Goal: Contribute content: Add original content to the website for others to see

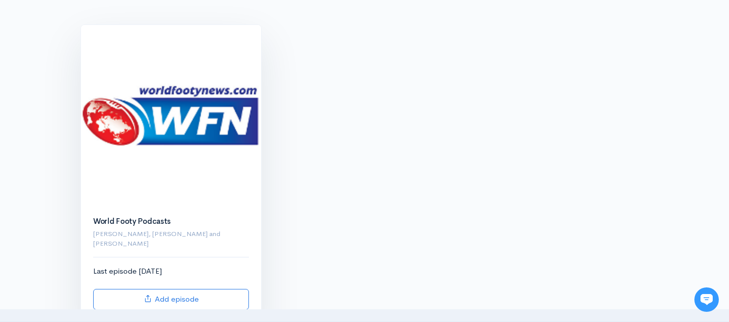
click at [205, 269] on div "Last episode 1 day ago Add episode" at bounding box center [171, 288] width 156 height 44
click at [180, 130] on img at bounding box center [171, 115] width 180 height 180
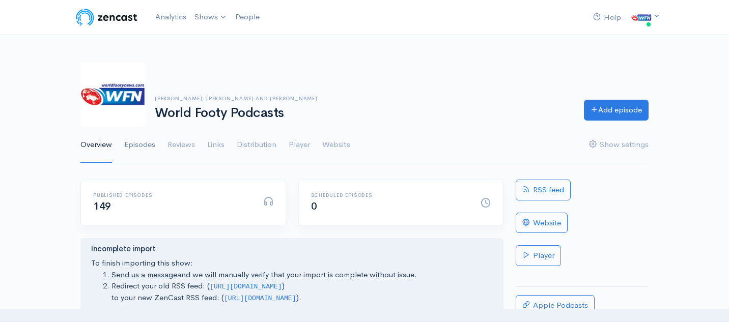
click at [146, 147] on link "Episodes" at bounding box center [139, 145] width 31 height 37
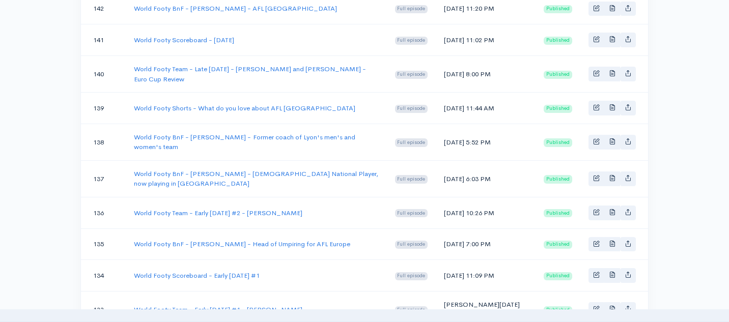
scroll to position [474, 0]
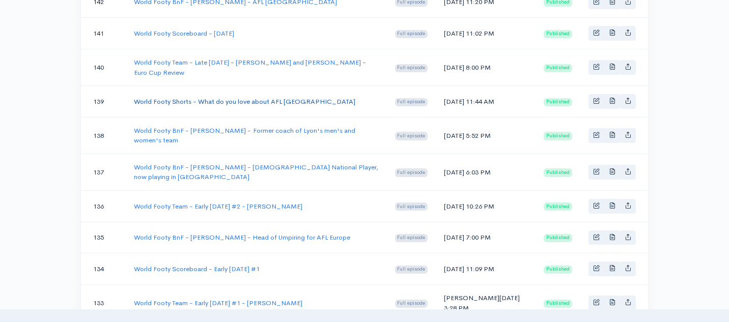
click at [226, 106] on link "World Footy Shorts - What do you love about AFL [GEOGRAPHIC_DATA]" at bounding box center [245, 101] width 222 height 9
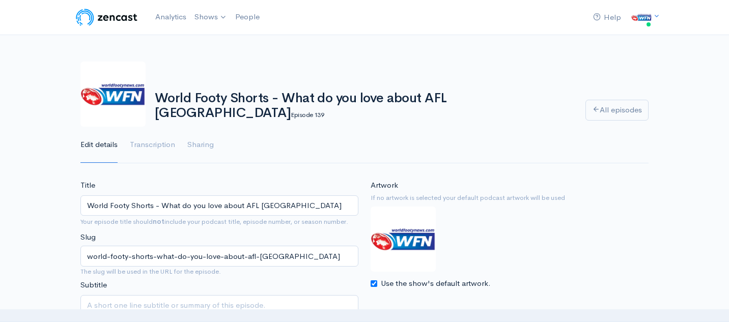
drag, startPoint x: 160, startPoint y: 207, endPoint x: 76, endPoint y: 206, distance: 83.5
click at [76, 206] on div "Title World Footy Shorts - What do you love about AFL Switzerland Your episode …" at bounding box center [219, 261] width 290 height 163
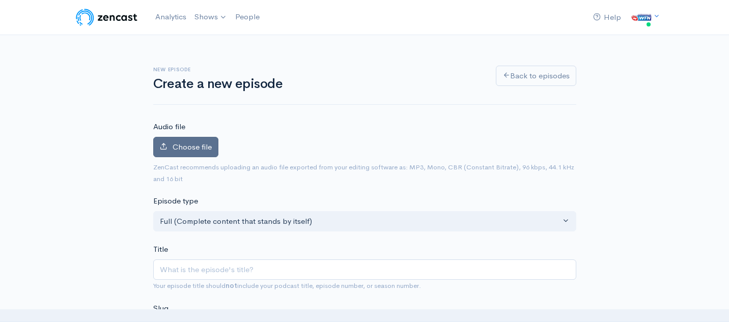
click at [201, 146] on span "Choose file" at bounding box center [192, 147] width 39 height 10
click at [0, 0] on input "Choose file" at bounding box center [0, 0] width 0 height 0
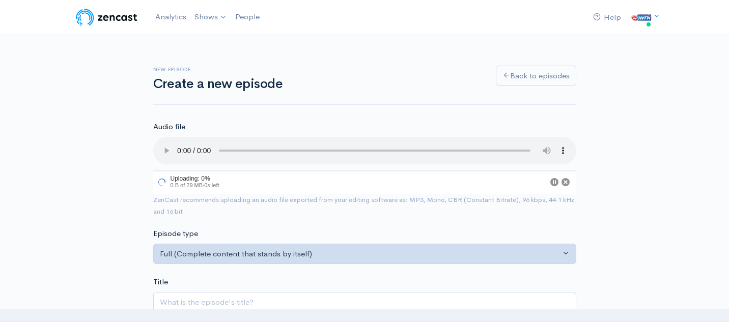
scroll to position [73, 0]
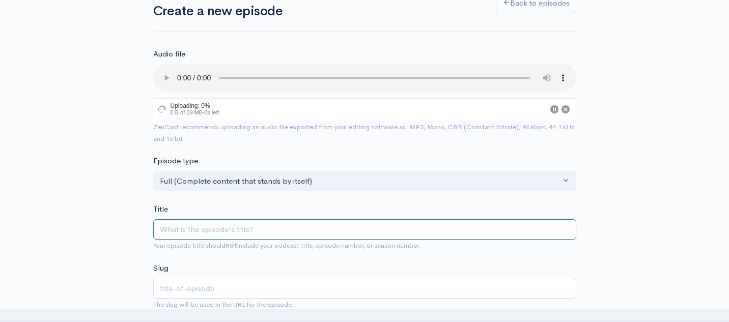
click at [269, 234] on input "Title" at bounding box center [364, 229] width 423 height 21
paste input "World Footy Shorts -"
type input "World Footy Shorts -"
type input "world-footy-shorts"
type input "World Footy Shorts - E"
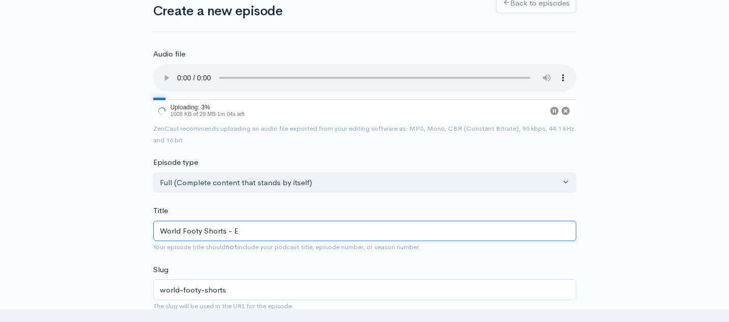
type input "world-footy-shorts-e"
type input "World Footy Shorts - Eu"
type input "world-footy-shorts-eu"
type input "World Footy Shorts - Eur"
type input "world-footy-shorts-eur"
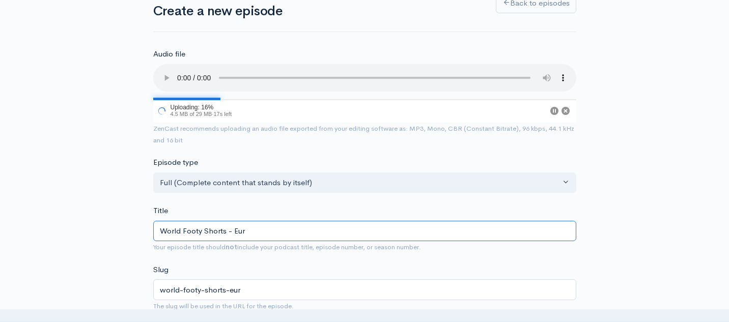
type input "World Footy Shorts - Euro"
type input "world-footy-shorts-euro"
type input "World Footy Shorts - Euro C"
type input "world-footy-shorts-euro-c"
type input "World Footy Shorts - Euro Cu"
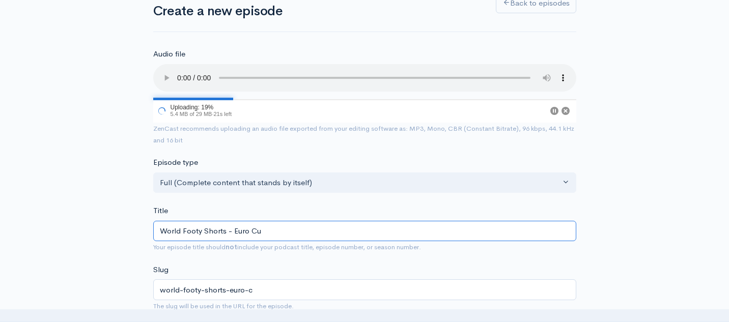
type input "world-footy-shorts-euro-cu"
type input "World Footy Shorts - Euro Cup"
type input "world-footy-shorts-euro-cup"
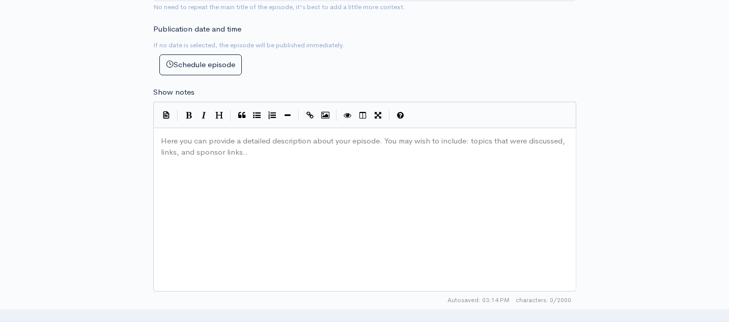
scroll to position [445, 0]
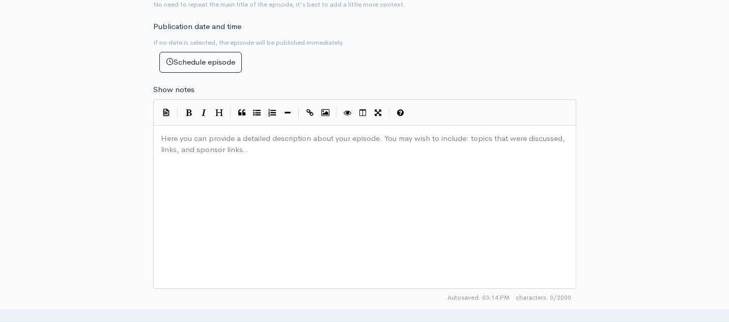
type input "World Footy Shorts - Euro Cup"
click at [227, 133] on pre "Here you can provide a detailed description about your episode. You may wish to…" at bounding box center [365, 133] width 412 height 0
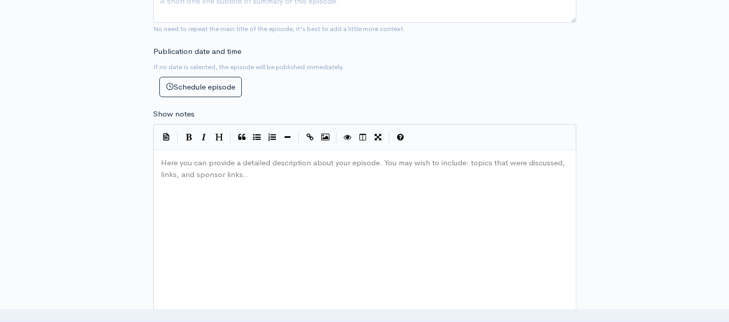
scroll to position [468, 0]
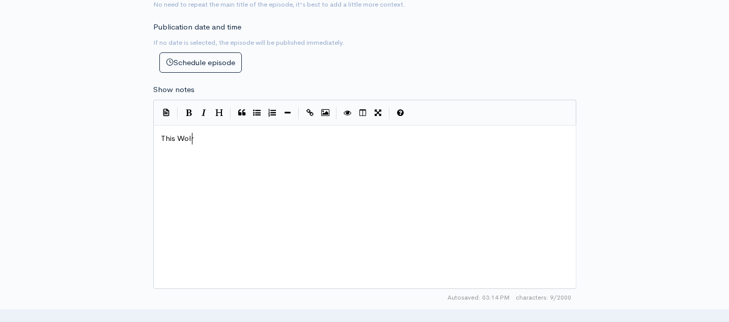
type textarea "This Wolr"
type textarea "rlkd"
type textarea "d Footy Shorts gives you a w"
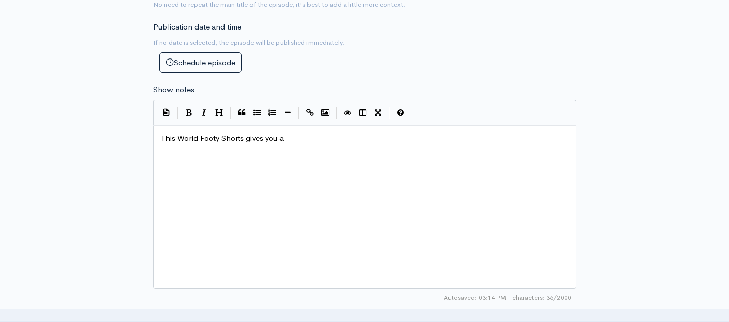
scroll to position [4, 97]
type textarea "provides our s"
type textarea "listeni"
type textarea "ers with a wrap"
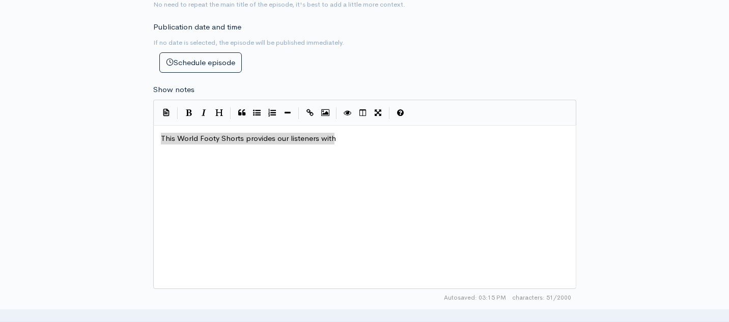
drag, startPoint x: 343, startPoint y: 138, endPoint x: 160, endPoint y: 135, distance: 183.3
type textarea "E"
paste textarea
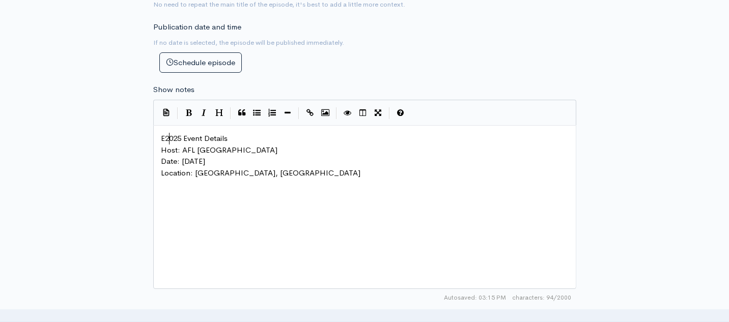
click at [168, 140] on span "E2025 Event Details" at bounding box center [194, 138] width 67 height 10
type textarea "uro Cup was help"
type textarea "d on July 12th 2"
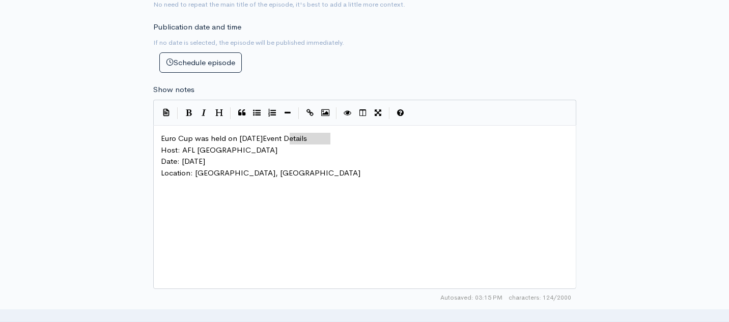
type textarea "Event Details"
click at [182, 149] on span "Host: AFL Netherlands" at bounding box center [219, 150] width 117 height 10
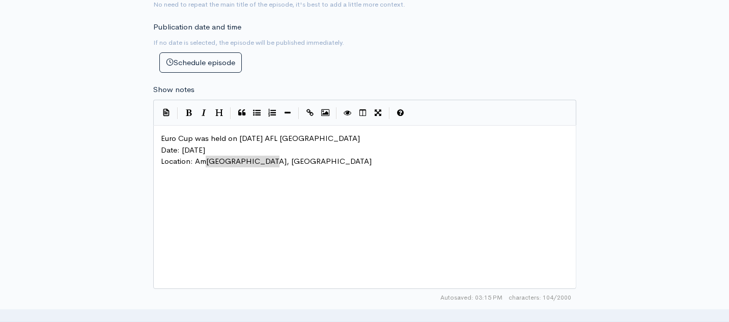
type textarea "Amsterdam, Netherlands"
drag, startPoint x: 288, startPoint y: 163, endPoint x: 194, endPoint y: 164, distance: 93.7
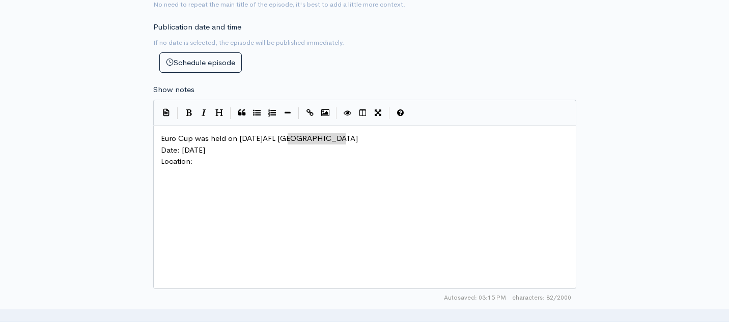
type textarea "AFL Netherlands"
drag, startPoint x: 357, startPoint y: 140, endPoint x: 291, endPoint y: 141, distance: 66.2
type textarea "Date: July 12, 2025 Location:"
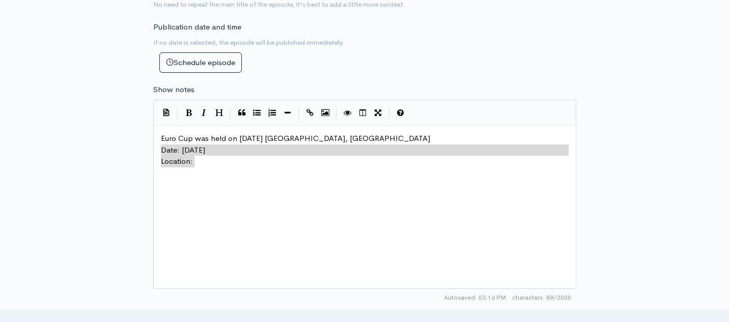
drag, startPoint x: 220, startPoint y: 163, endPoint x: 159, endPoint y: 154, distance: 61.3
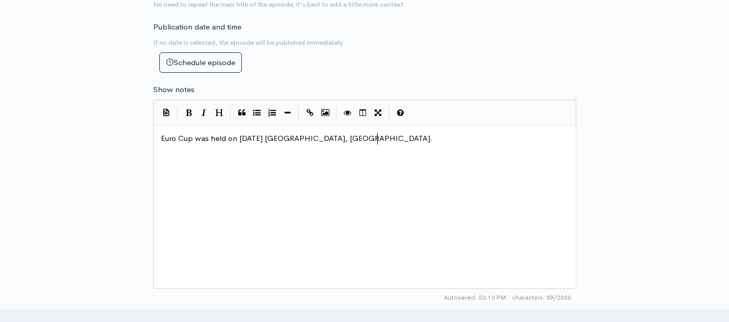
scroll to position [4, 4]
type textarea ". E"
type textarea "ADF"
type textarea "We gathers"
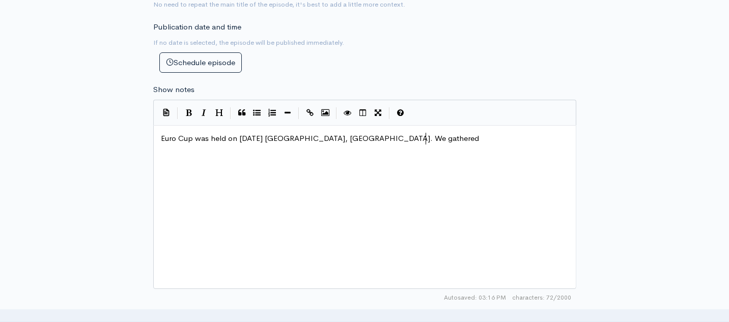
scroll to position [4, 10]
type textarea "ed inights from the tournamenet"
type textarea "t"
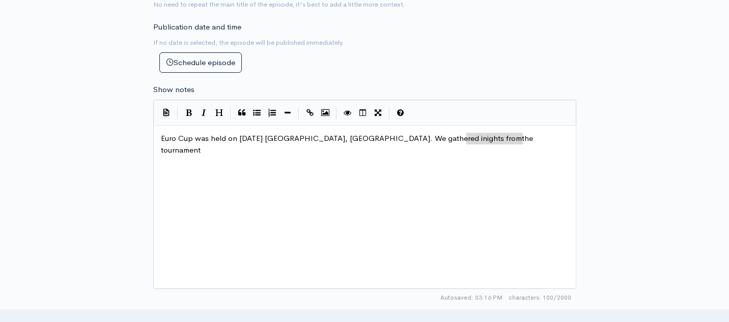
drag, startPoint x: 527, startPoint y: 140, endPoint x: 468, endPoint y: 139, distance: 59.1
type textarea "com"
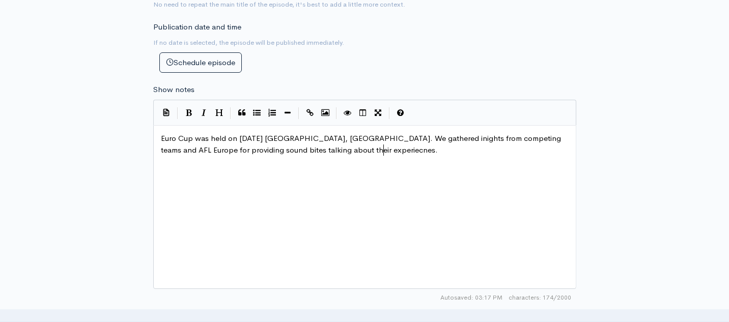
type textarea "competing teams and AFL Europe for providing sound bites talking about their ex…"
click at [371, 150] on span "Euro Cup was held on July 12th 2025 Amsterdam, Netherlands. We gathered inights…" at bounding box center [362, 143] width 402 height 21
click at [402, 153] on pre "Euro Cup was held on July 12th 2025 Amsterdam, Netherlands. We gathered inights…" at bounding box center [365, 144] width 412 height 23
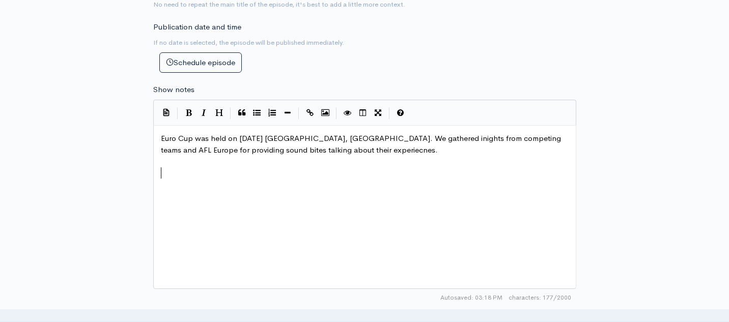
paste textarea "S"
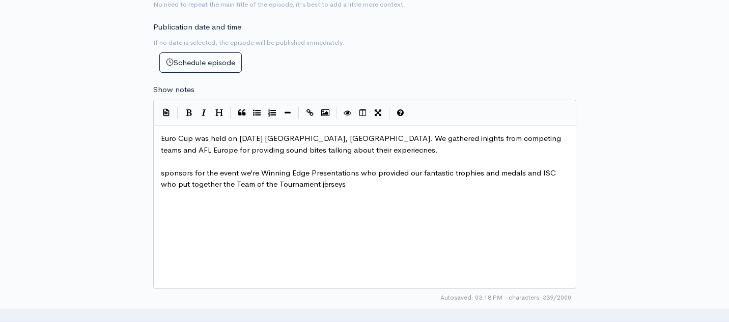
click at [162, 174] on span "sponsors for the event we’re Winning Edge Presentations who provided our fantas…" at bounding box center [359, 178] width 397 height 21
type textarea "S"
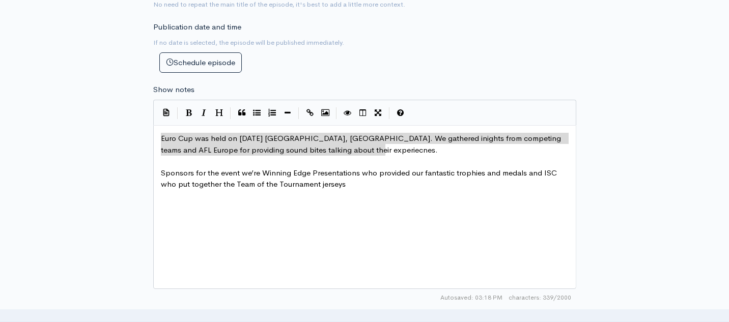
drag, startPoint x: 390, startPoint y: 154, endPoint x: 141, endPoint y: 113, distance: 252.9
type textarea "Euro Cup was held on July 12th 2025 Amsterdam, Netherlands. We gathered inights…"
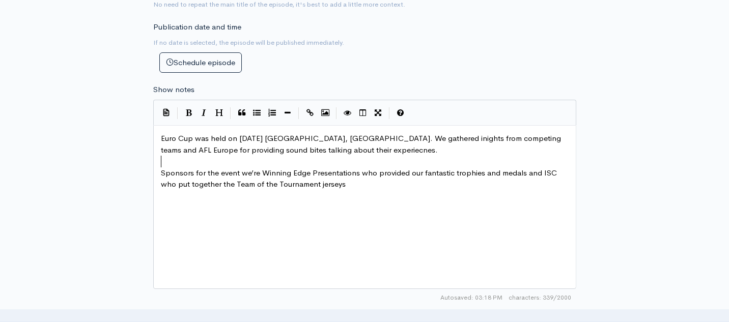
click at [392, 157] on pre "​" at bounding box center [365, 162] width 412 height 12
type textarea "Euro Cup was held on July 12th 2025 Amsterdam, Netherlands. We gathered inights…"
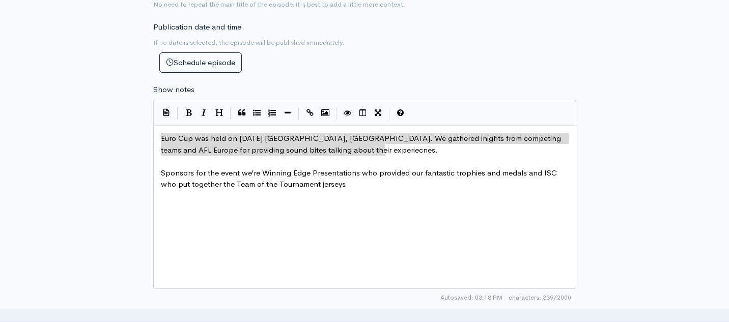
drag, startPoint x: 392, startPoint y: 152, endPoint x: 129, endPoint y: 130, distance: 263.2
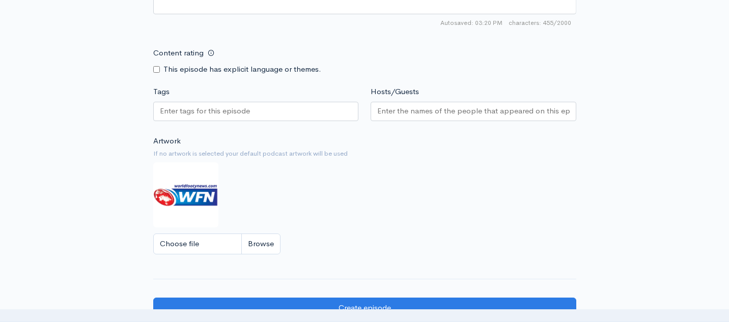
scroll to position [755, 0]
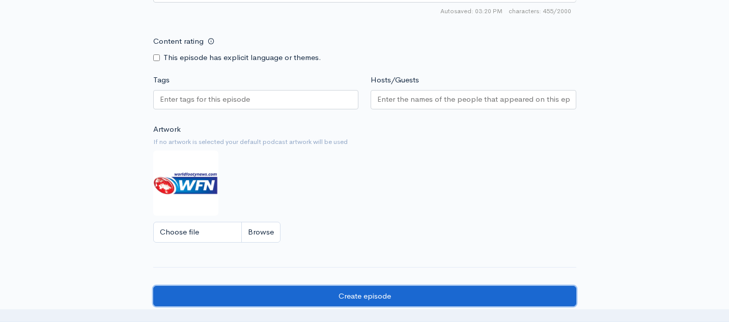
click at [330, 295] on input "Create episode" at bounding box center [364, 296] width 423 height 21
